Goal: Transaction & Acquisition: Purchase product/service

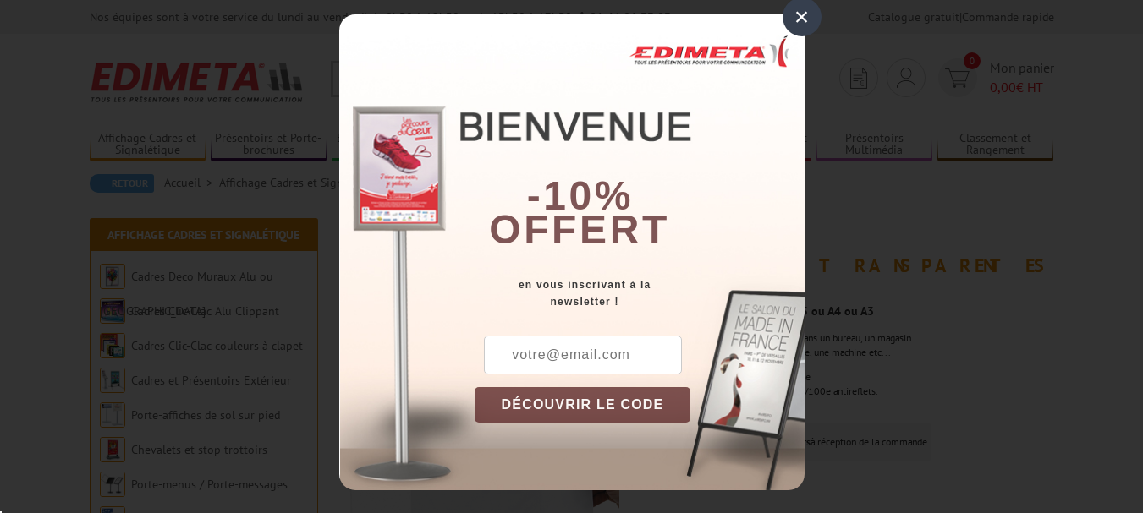
scroll to position [23, 0]
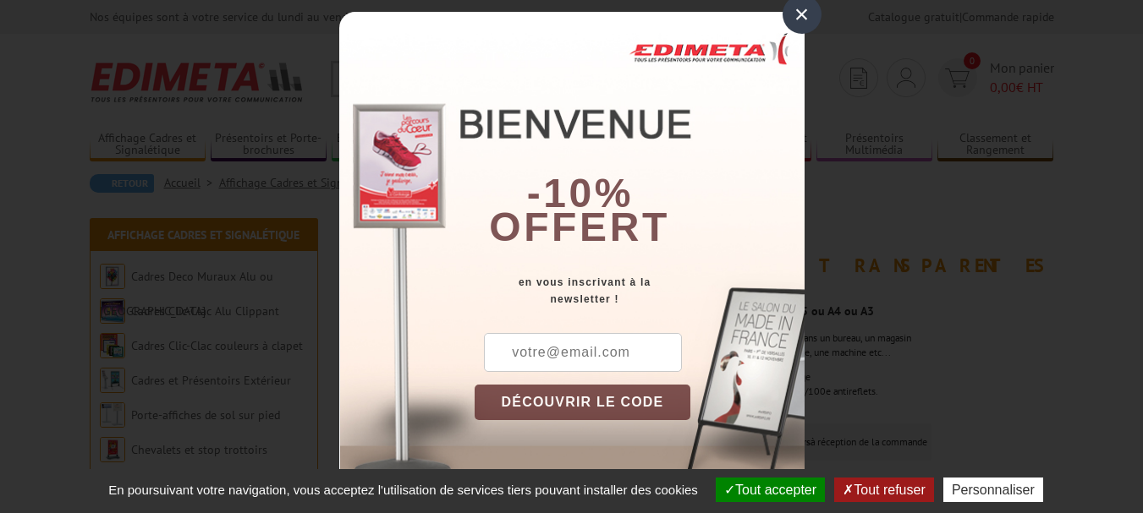
click at [794, 9] on div "×" at bounding box center [801, 14] width 39 height 39
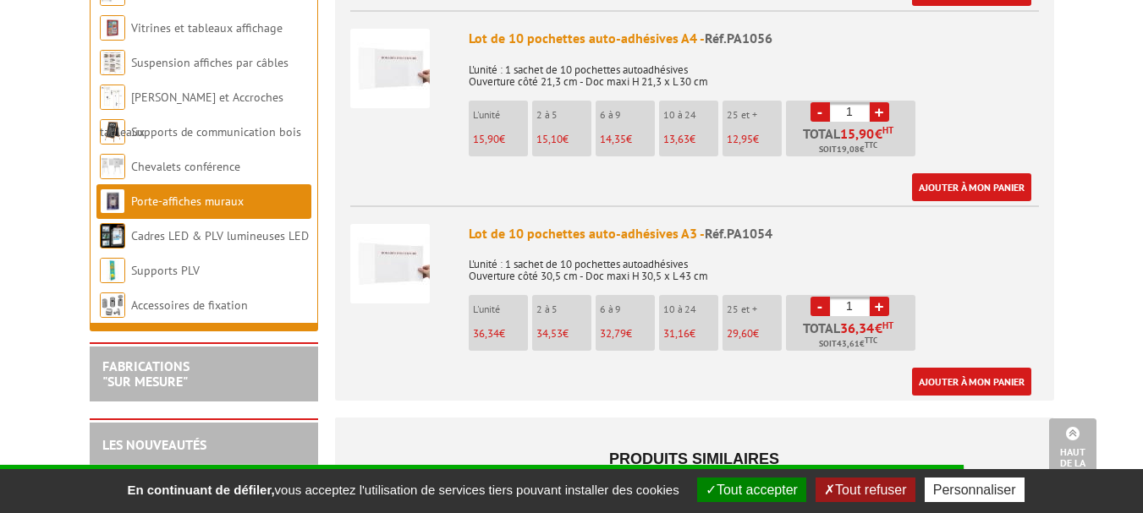
scroll to position [1100, 0]
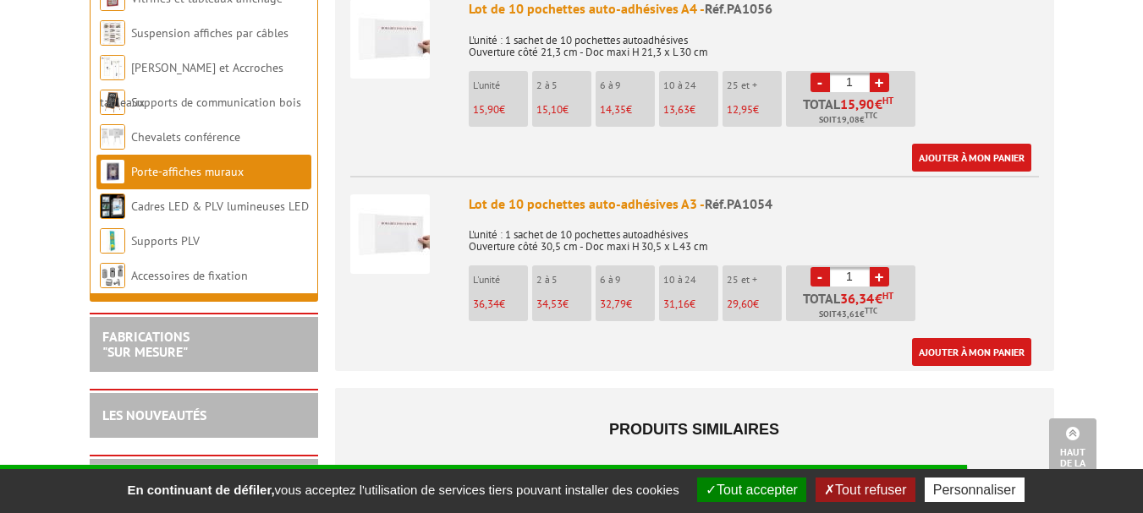
click at [750, 274] on p "25 et +" at bounding box center [754, 280] width 55 height 12
click at [499, 297] on span "29,60" at bounding box center [486, 304] width 26 height 14
click at [499, 297] on span "34,53" at bounding box center [486, 304] width 26 height 14
click at [880, 267] on link "+" at bounding box center [878, 276] width 19 height 19
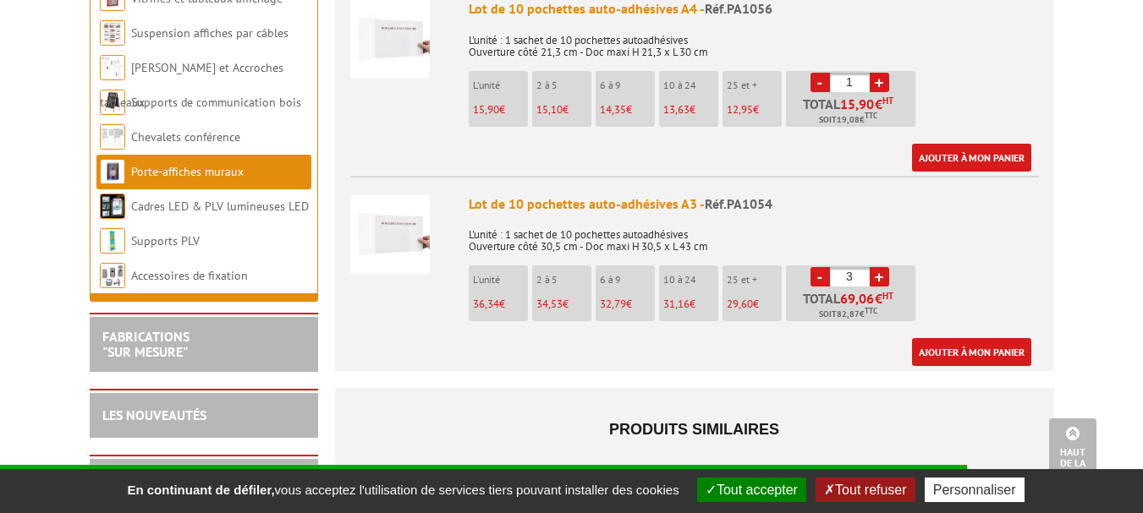
click at [880, 267] on link "+" at bounding box center [878, 276] width 19 height 19
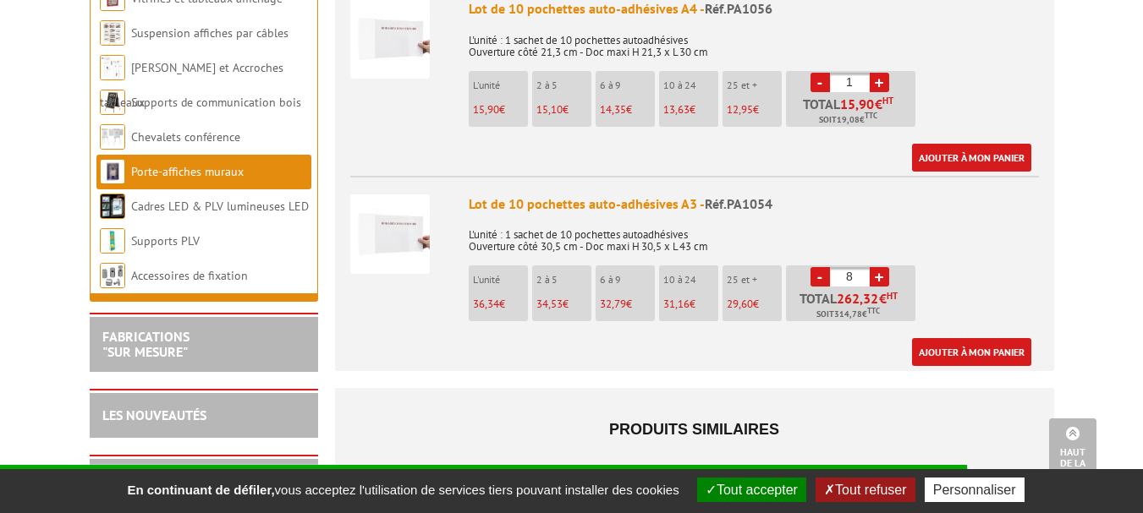
click at [880, 267] on link "+" at bounding box center [878, 276] width 19 height 19
click at [819, 267] on link "-" at bounding box center [819, 276] width 19 height 19
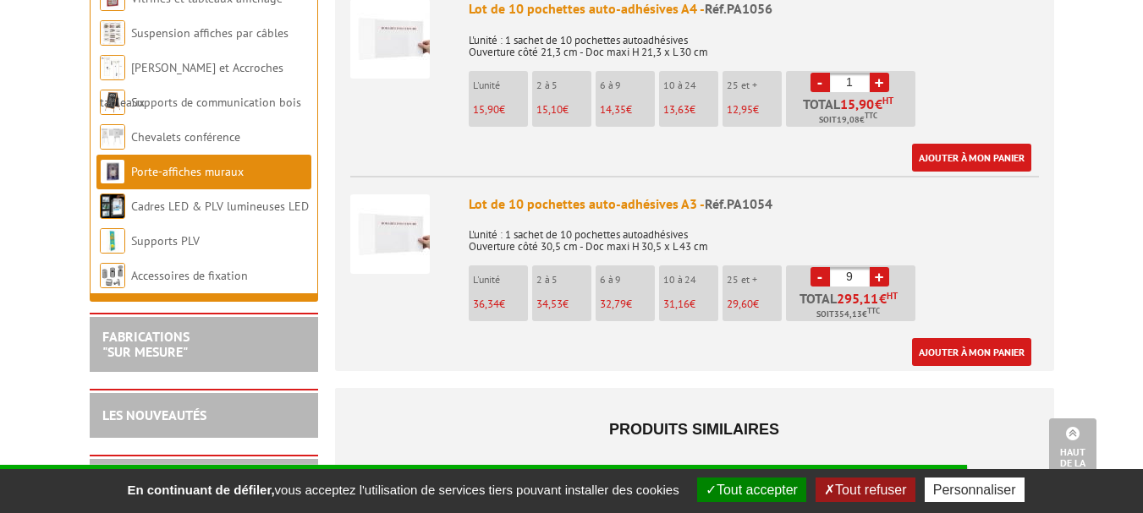
click at [819, 267] on link "-" at bounding box center [819, 276] width 19 height 19
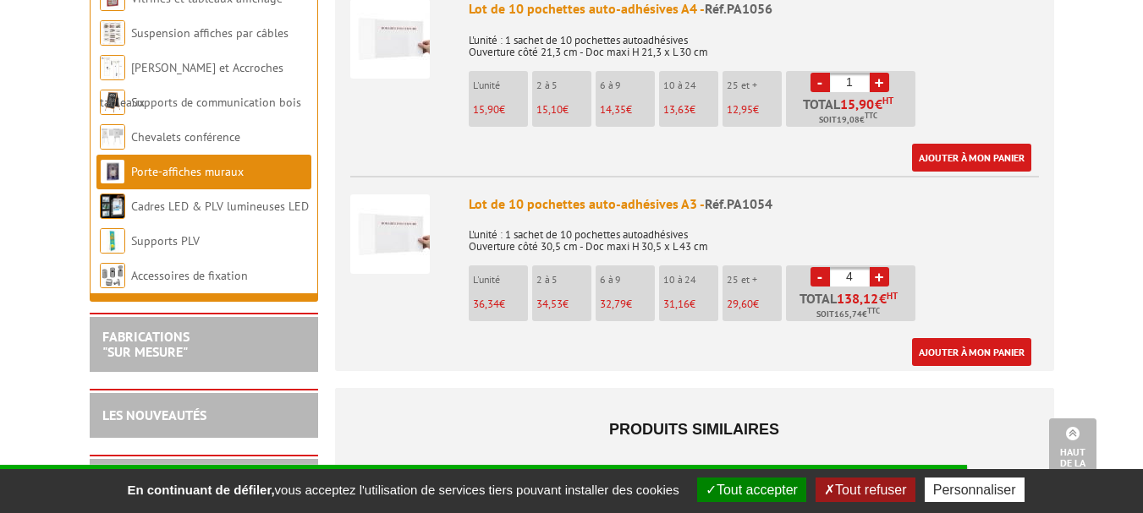
click at [882, 267] on link "+" at bounding box center [878, 276] width 19 height 19
click at [817, 267] on link "-" at bounding box center [819, 276] width 19 height 19
type input "2"
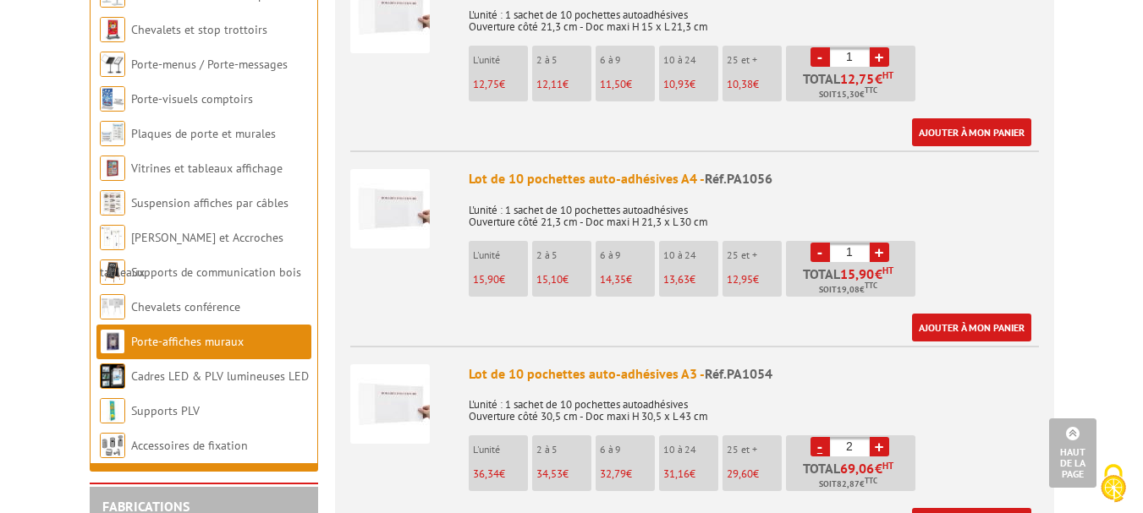
scroll to position [930, 0]
